Goal: Information Seeking & Learning: Find specific fact

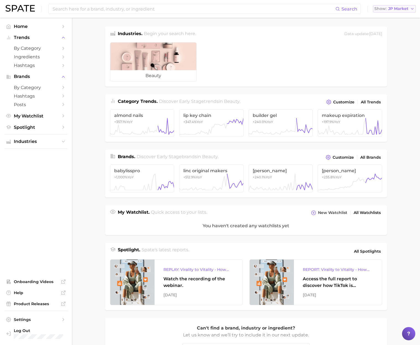
click at [405, 9] on span "JP Market" at bounding box center [398, 8] width 20 height 3
click at [398, 17] on span "[GEOGRAPHIC_DATA]" at bounding box center [397, 17] width 43 height 5
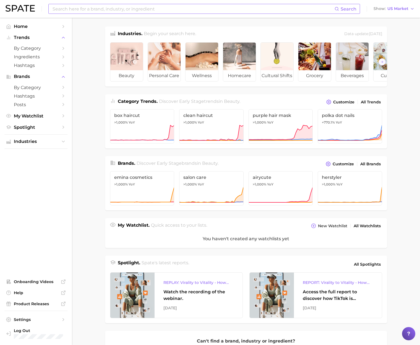
click at [290, 11] on input at bounding box center [193, 8] width 282 height 9
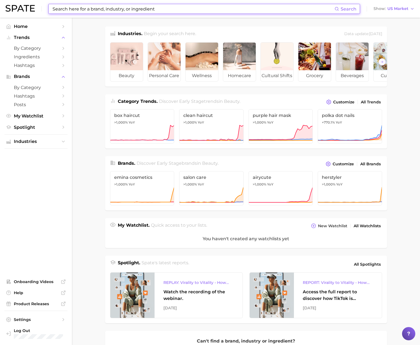
paste input "B. (Superdrug)"
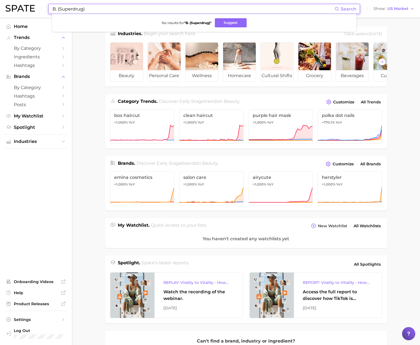
drag, startPoint x: 61, startPoint y: 10, endPoint x: 82, endPoint y: 8, distance: 21.3
click at [82, 8] on input "B. (Superdrug)" at bounding box center [193, 8] width 282 height 9
click at [60, 8] on input "B. (Superdrug)" at bounding box center [193, 8] width 282 height 9
drag, startPoint x: 60, startPoint y: 9, endPoint x: 37, endPoint y: 8, distance: 23.2
click at [37, 8] on div "B. (Superdrug) Search No results for " B. (Superdrug) " Suggest Show US Market" at bounding box center [210, 9] width 409 height 18
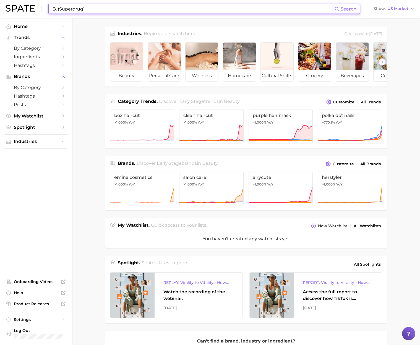
click at [61, 8] on input "B. (Superdrug)" at bounding box center [193, 8] width 282 height 9
click at [60, 9] on input "B. (Superdrug)" at bounding box center [193, 8] width 282 height 9
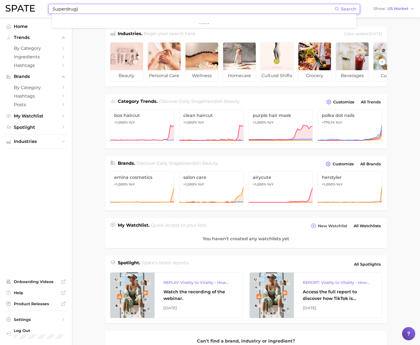
click at [103, 10] on input "Superdrug)" at bounding box center [193, 8] width 282 height 9
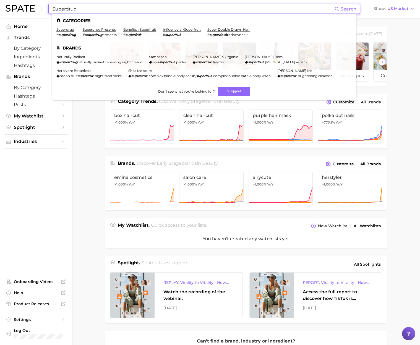
drag, startPoint x: 108, startPoint y: 12, endPoint x: 34, endPoint y: 5, distance: 73.8
click at [34, 5] on div "Superdrug Search Categories superdrug # superdrug superdrug presents # superdru…" at bounding box center [210, 9] width 409 height 18
paste input "D.Grayi Perfume"
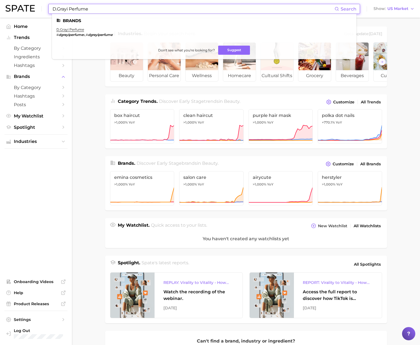
type input "D.Grayi Perfume"
